Goal: Find specific page/section: Find specific page/section

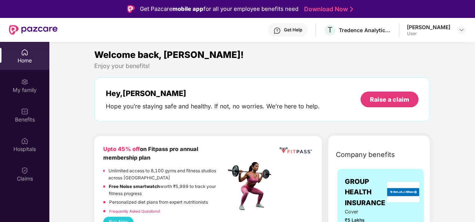
click at [32, 179] on div "Claims" at bounding box center [24, 178] width 49 height 7
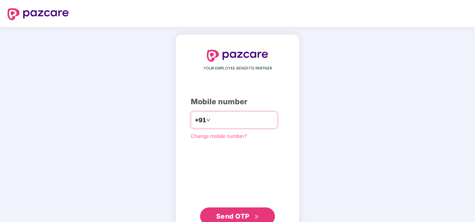
click at [250, 121] on input "number" at bounding box center [242, 120] width 61 height 12
click at [233, 213] on span "Send OTP" at bounding box center [232, 217] width 33 height 8
click at [212, 120] on input "**********" at bounding box center [242, 120] width 61 height 12
type input "**********"
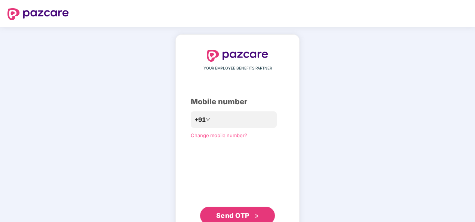
click at [239, 215] on span "Send OTP" at bounding box center [232, 216] width 33 height 8
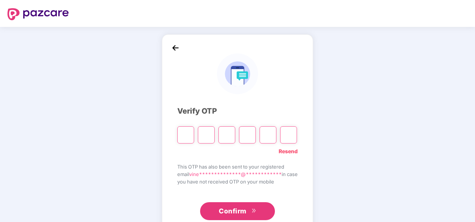
type input "*"
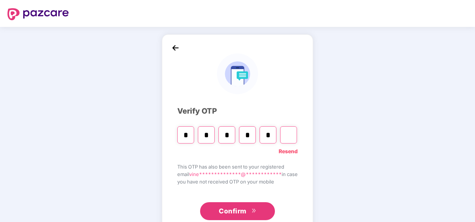
type input "*"
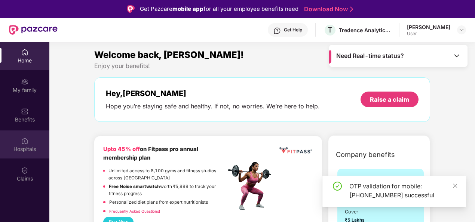
click at [33, 152] on div "Hospitals" at bounding box center [24, 149] width 49 height 7
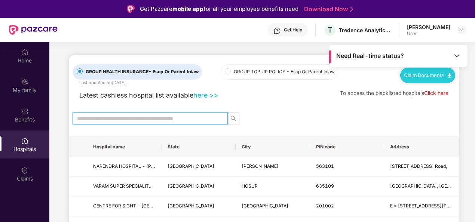
click at [139, 118] on input "text" at bounding box center [147, 118] width 140 height 8
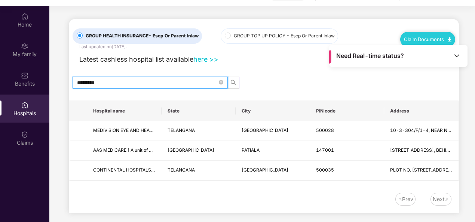
scroll to position [29, 0]
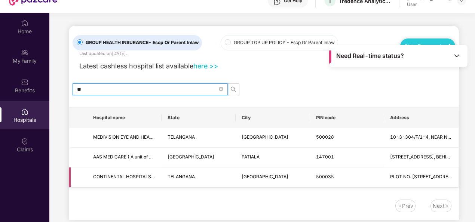
type input "*"
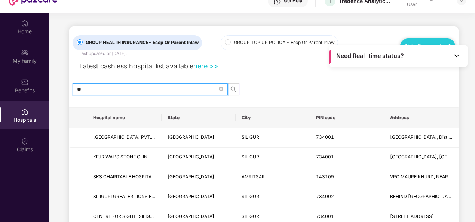
type input "*"
